Goal: Transaction & Acquisition: Purchase product/service

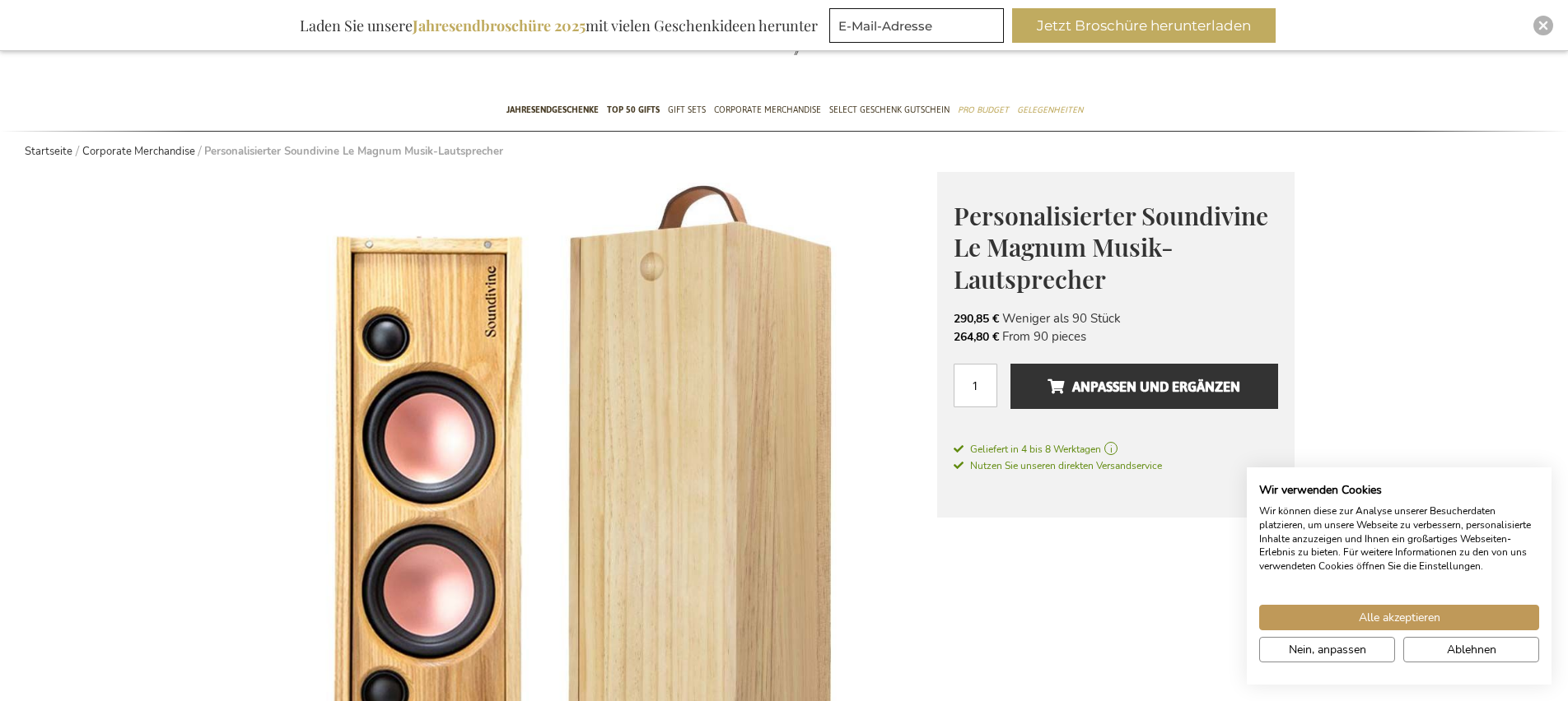
scroll to position [121, 0]
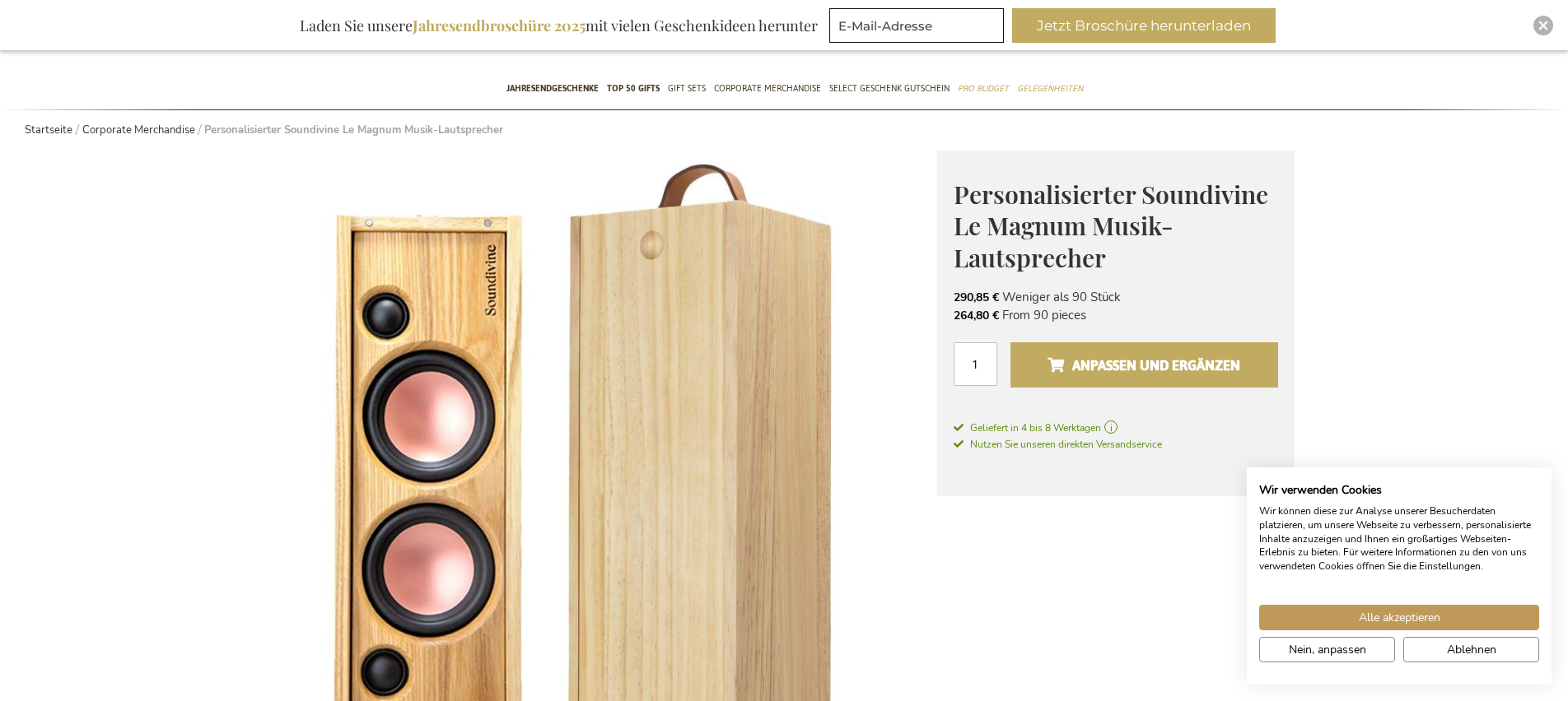
click at [1122, 364] on span "Anpassen und ergänzen" at bounding box center [1143, 365] width 193 height 26
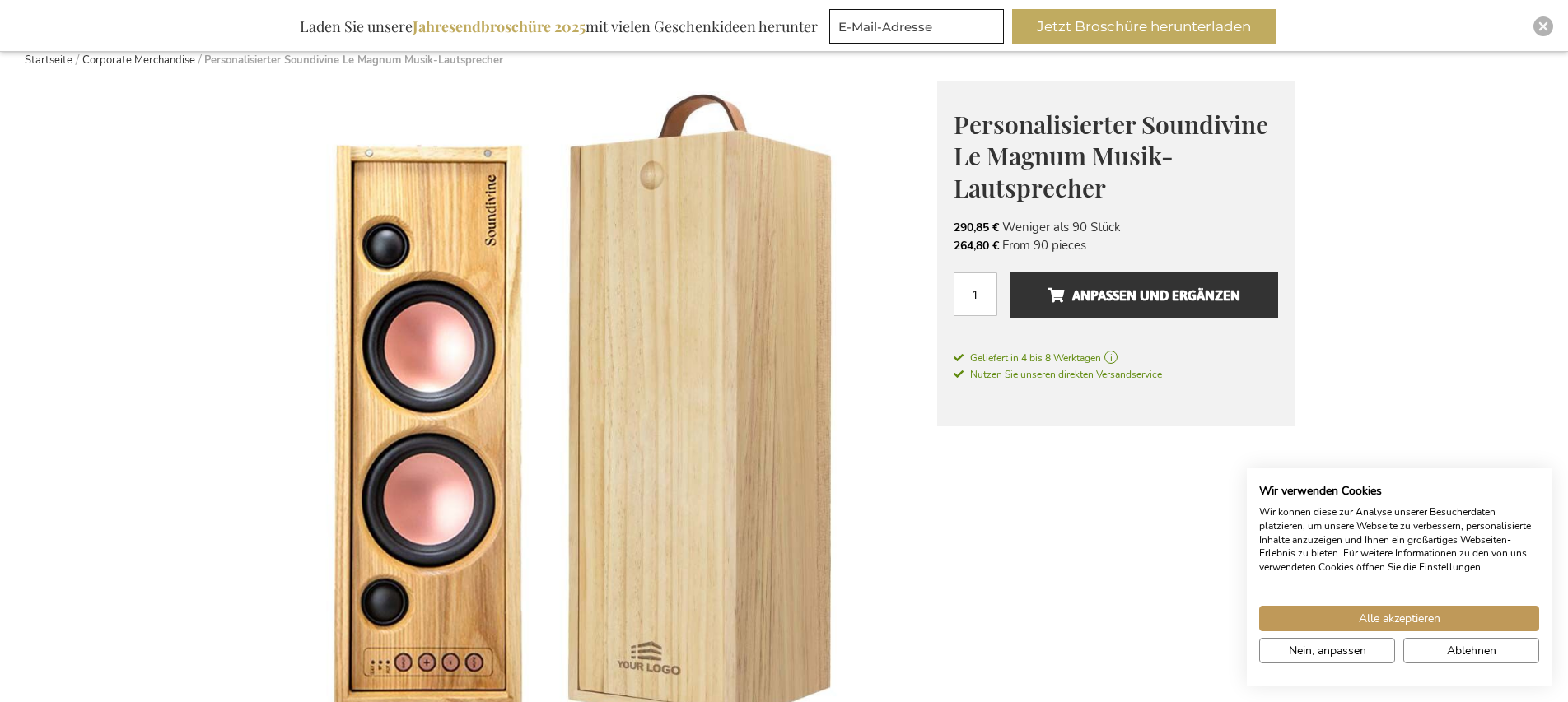
scroll to position [170, 0]
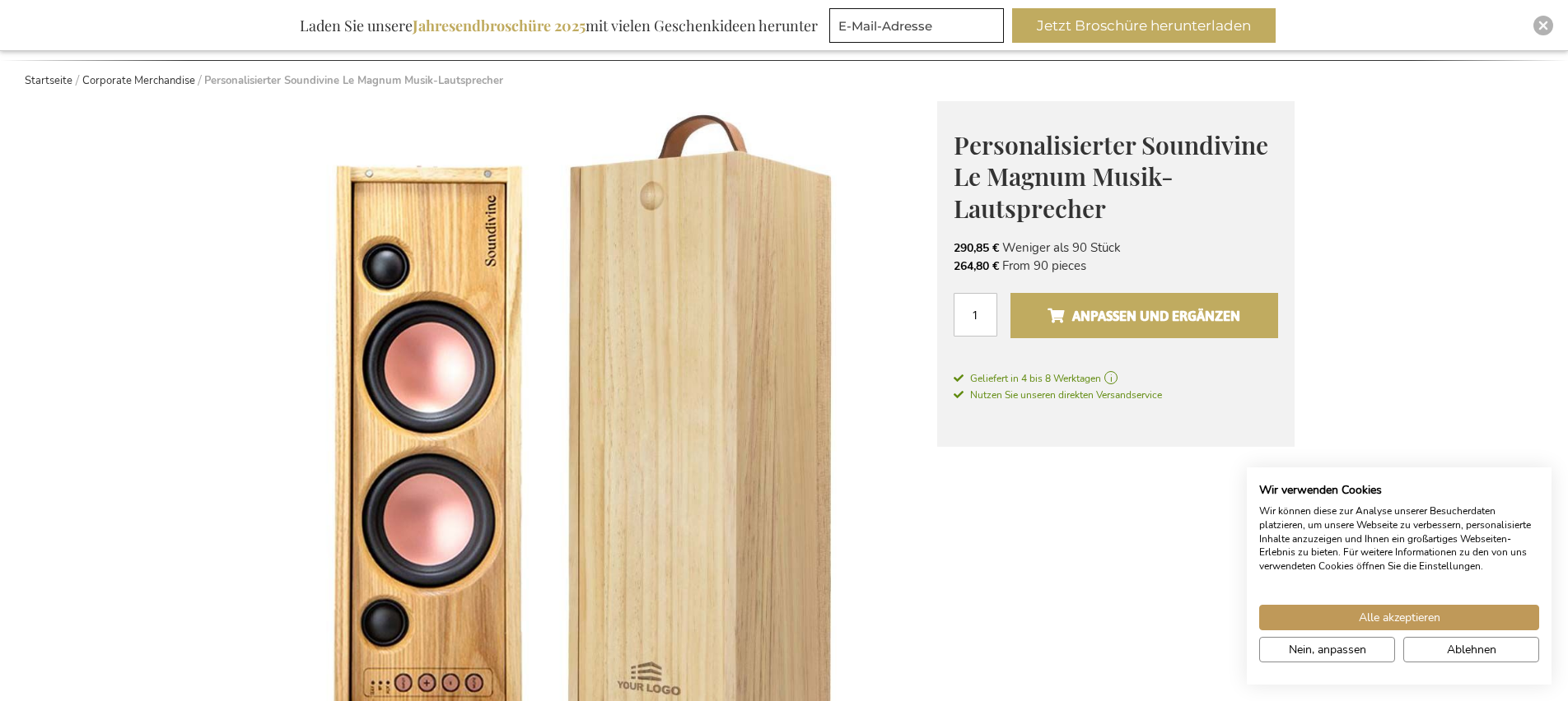
click at [1114, 313] on span "Anpassen und ergänzen" at bounding box center [1143, 316] width 193 height 26
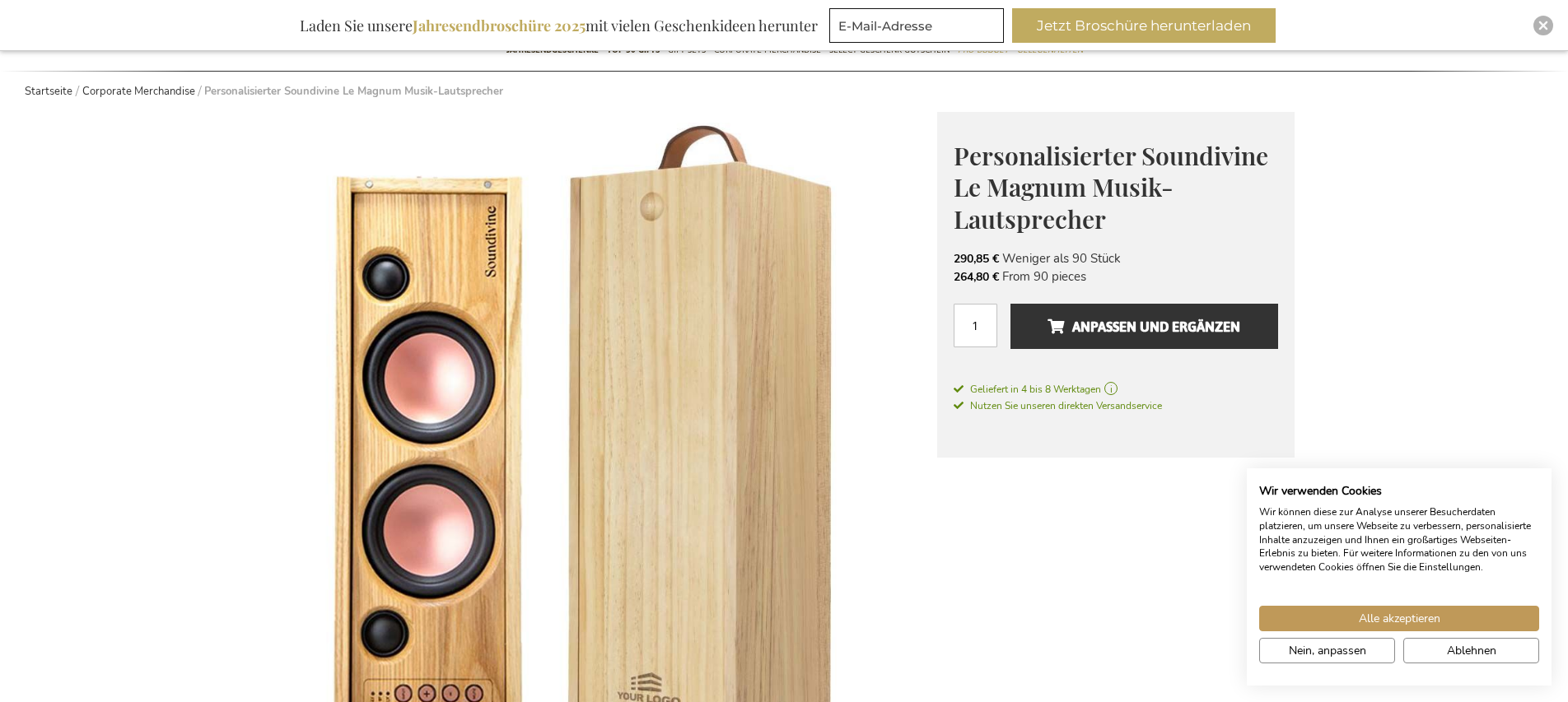
scroll to position [158, 0]
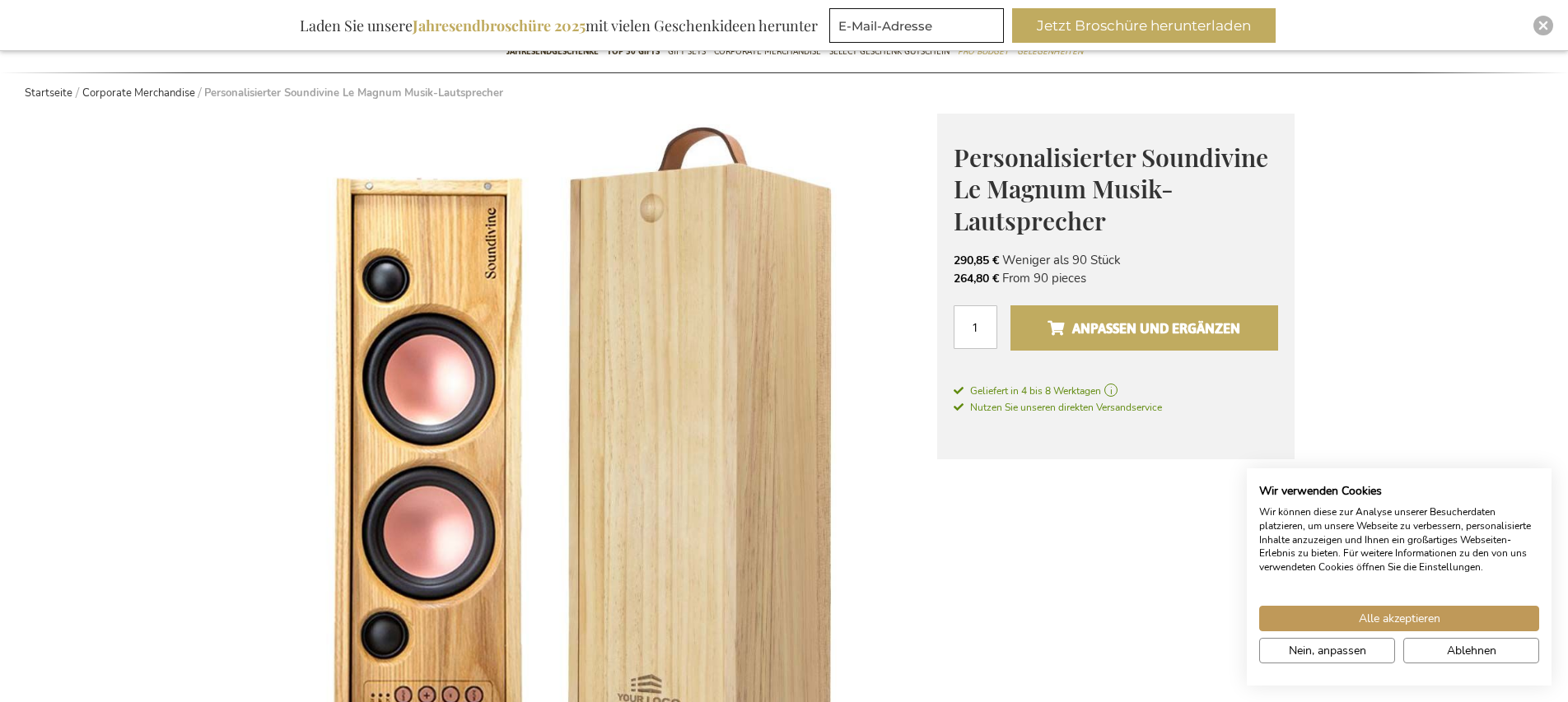
click at [1184, 315] on span "Anpassen und ergänzen" at bounding box center [1143, 328] width 193 height 26
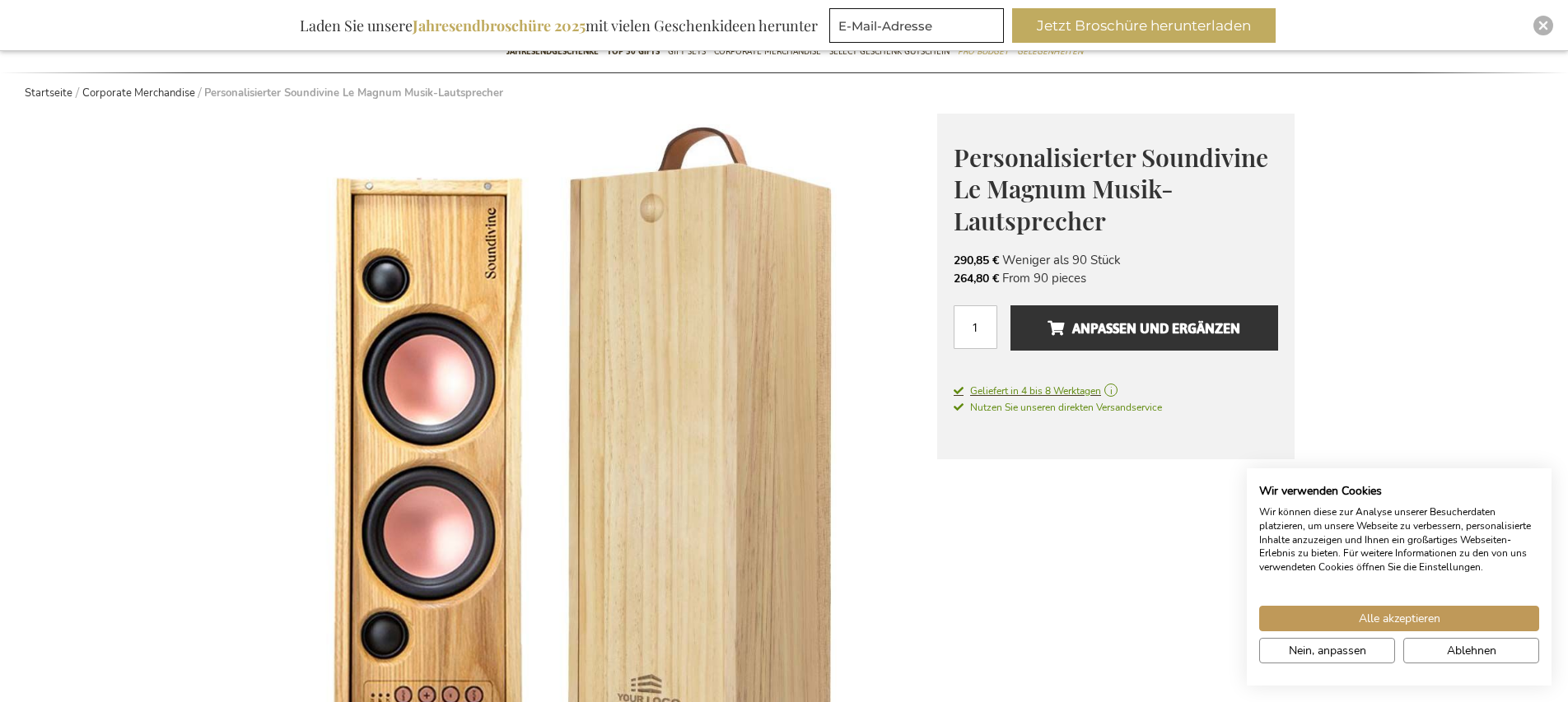
click at [982, 396] on span "Geliefert in 4 bis 8 Werktagen" at bounding box center [1116, 390] width 324 height 15
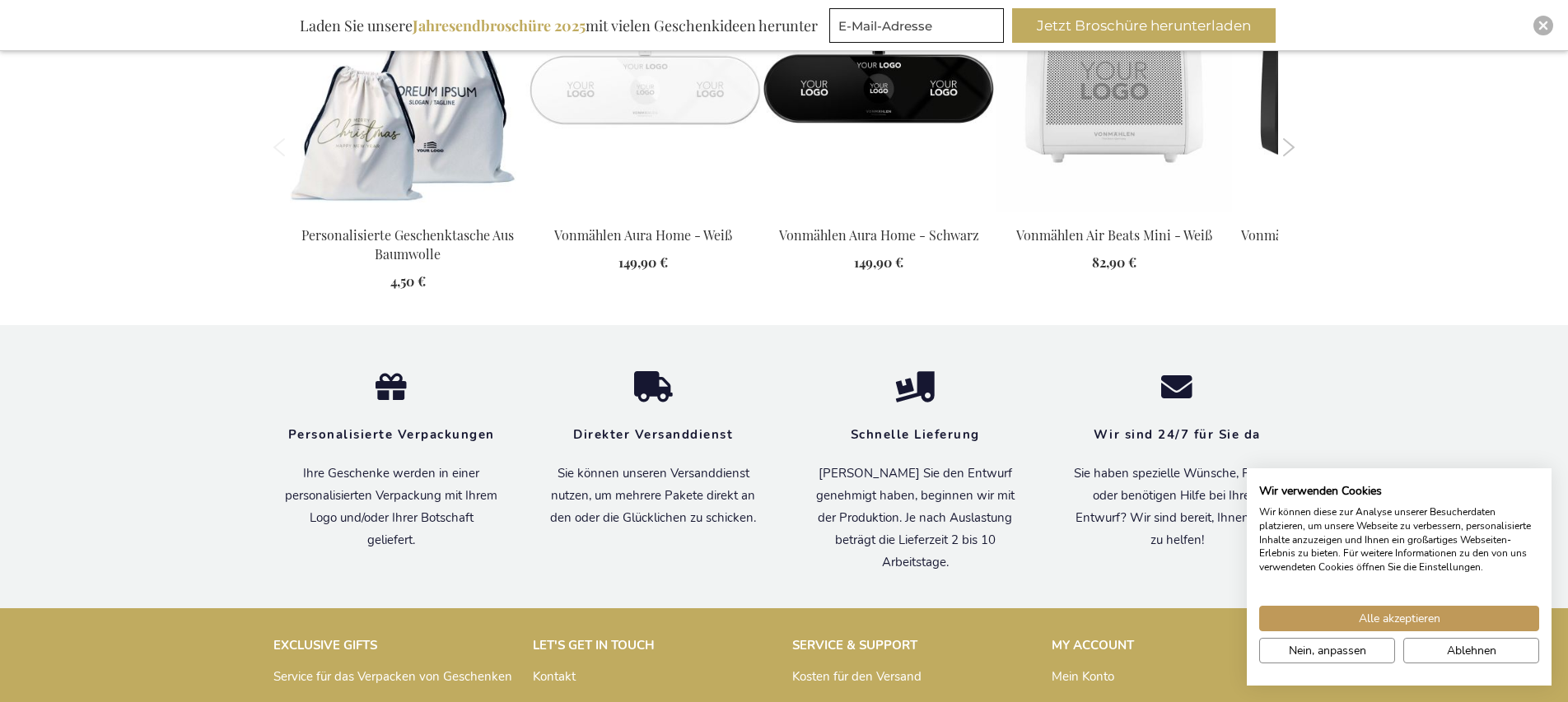
scroll to position [2011, 0]
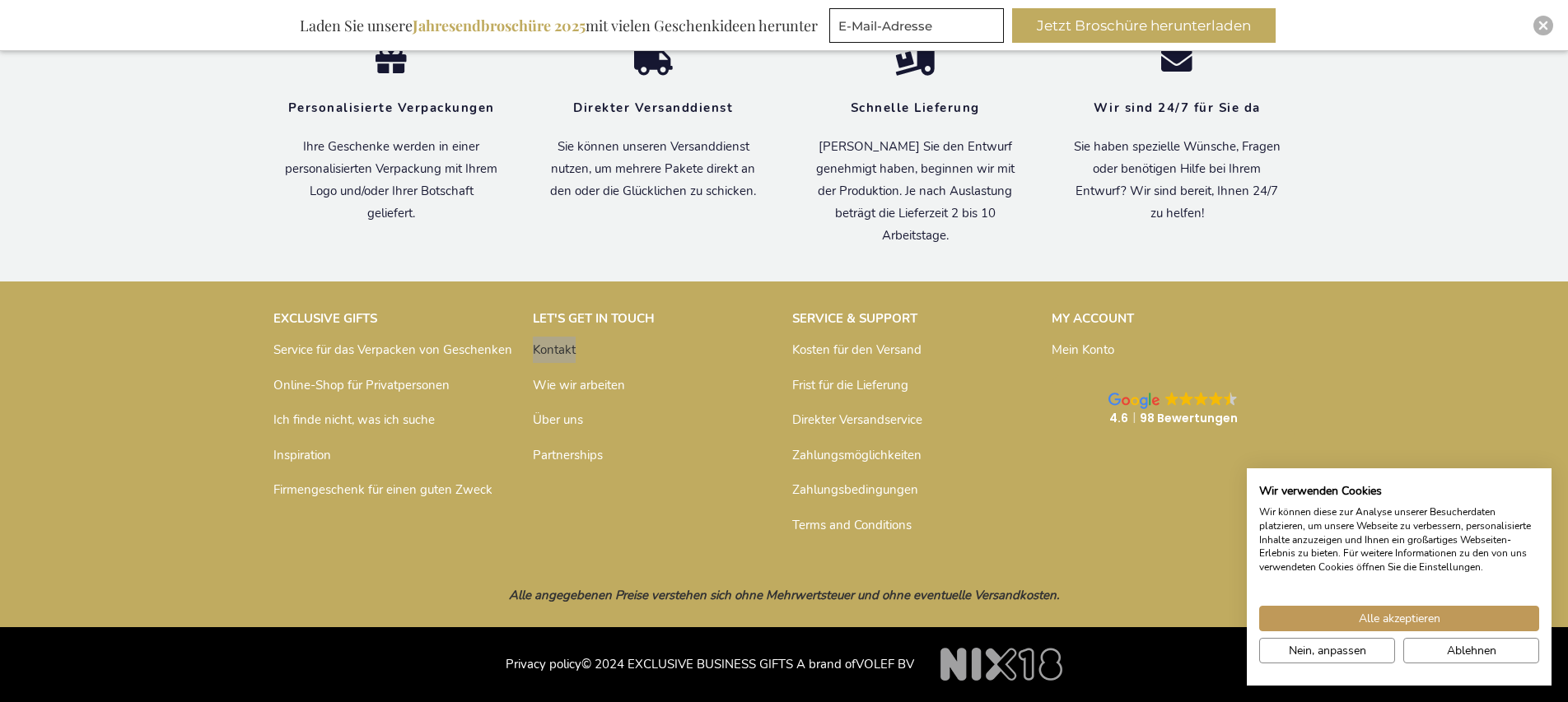
drag, startPoint x: 554, startPoint y: 344, endPoint x: 354, endPoint y: 2, distance: 396.2
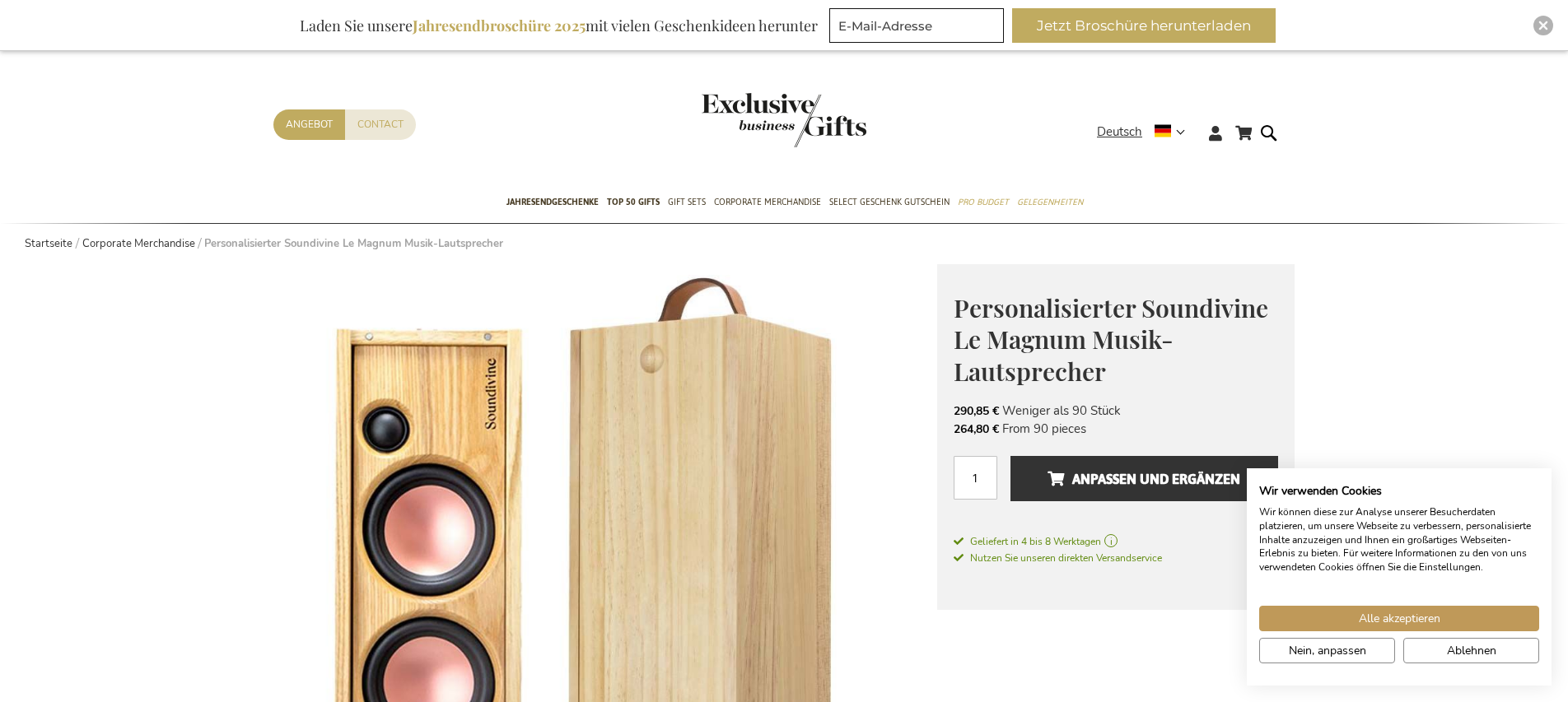
scroll to position [0, 0]
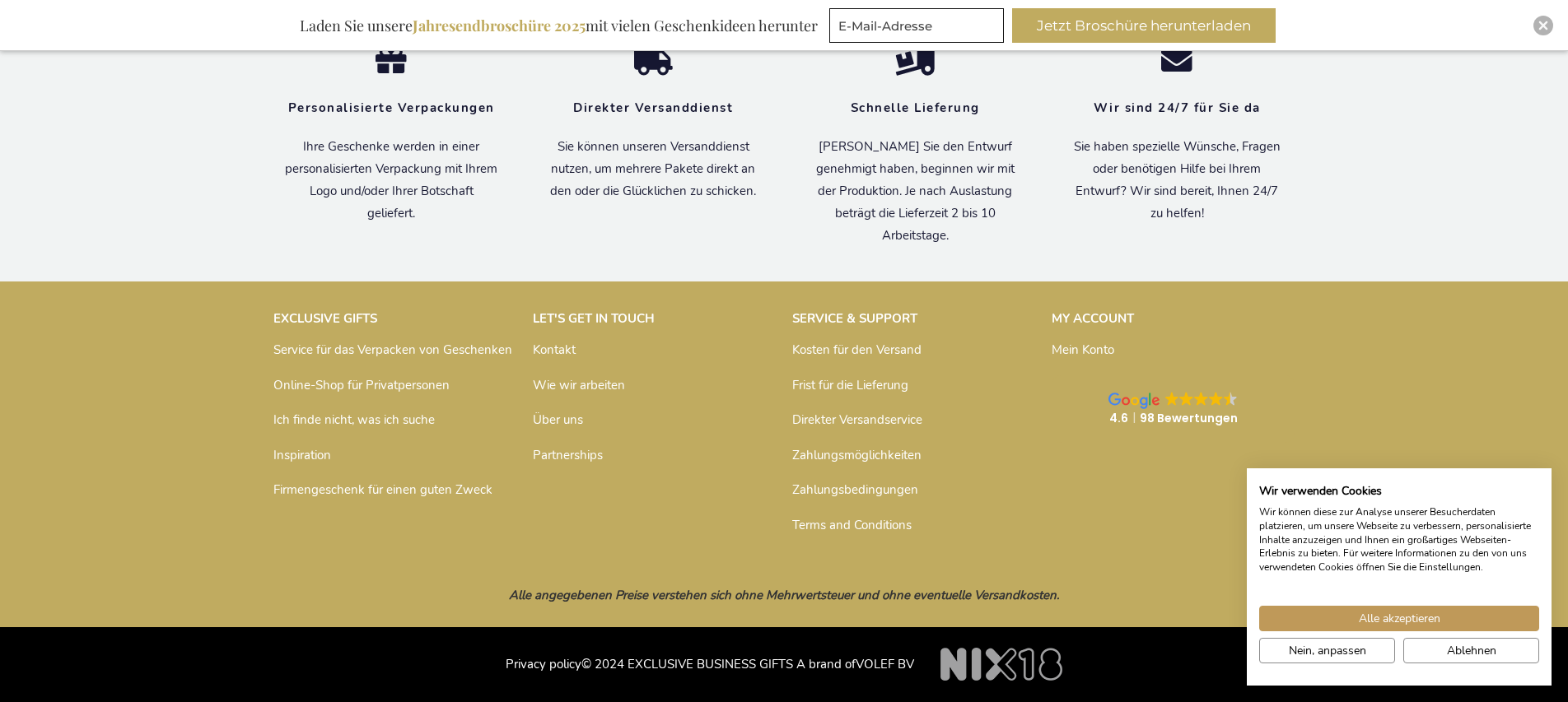
scroll to position [1499, 0]
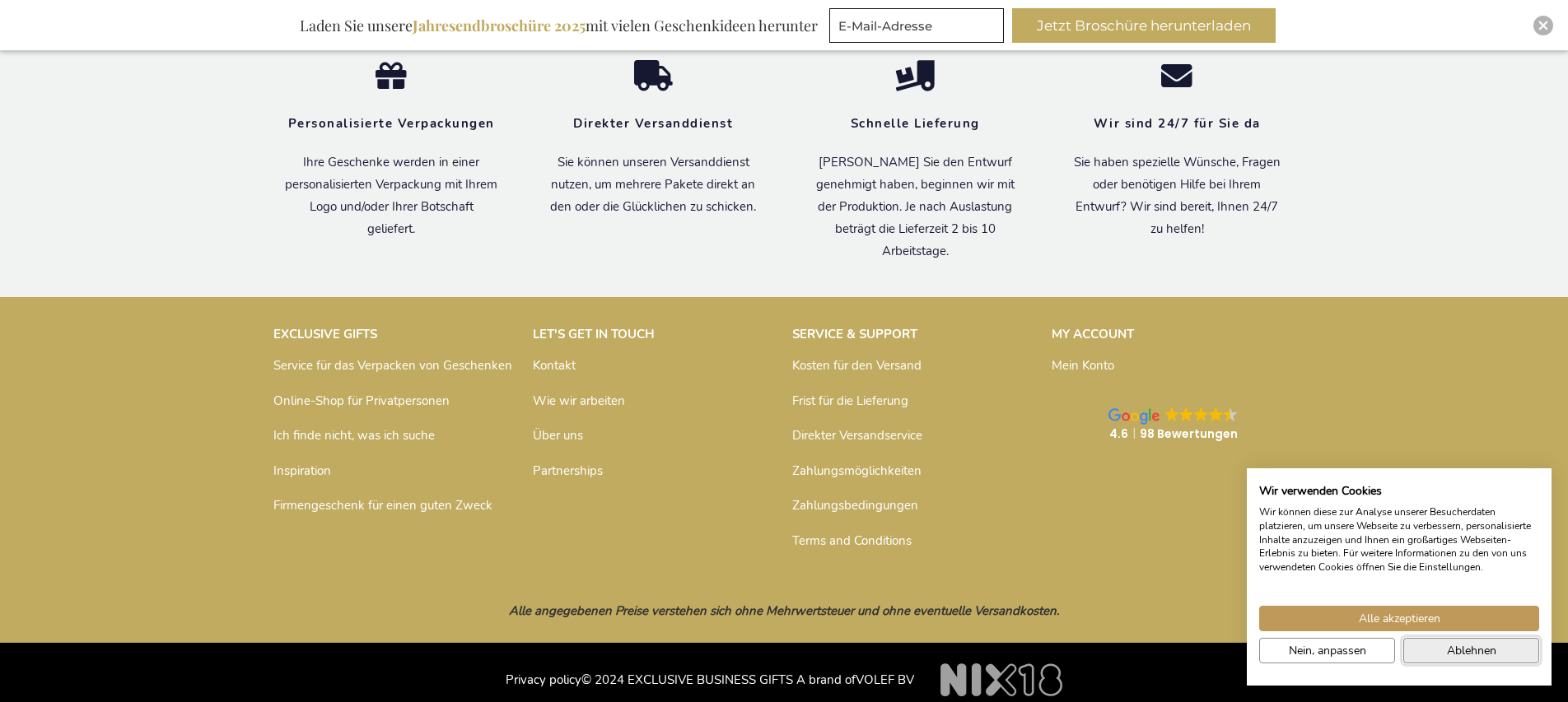
click at [1468, 647] on span "Ablehnen" at bounding box center [1471, 650] width 50 height 17
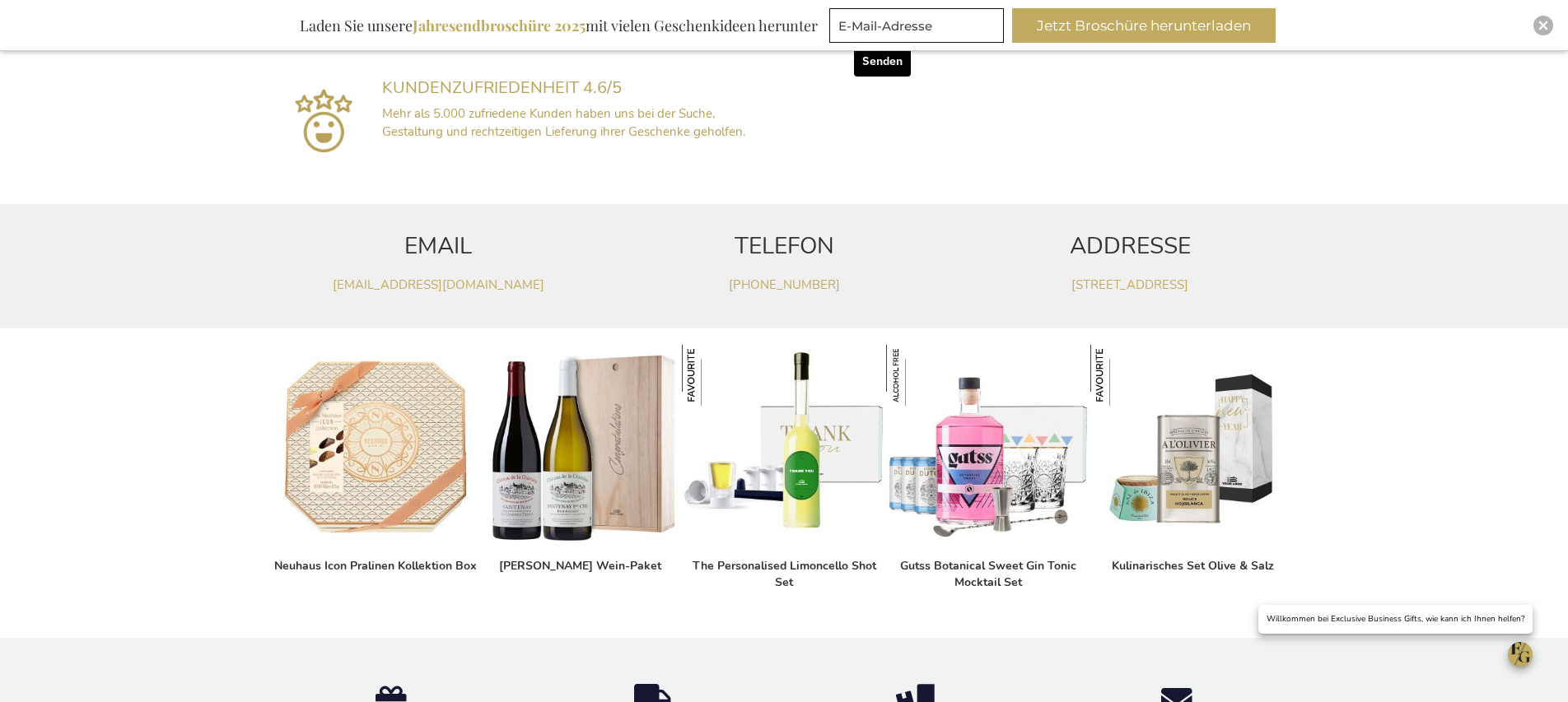
scroll to position [0, 0]
